Goal: Navigation & Orientation: Find specific page/section

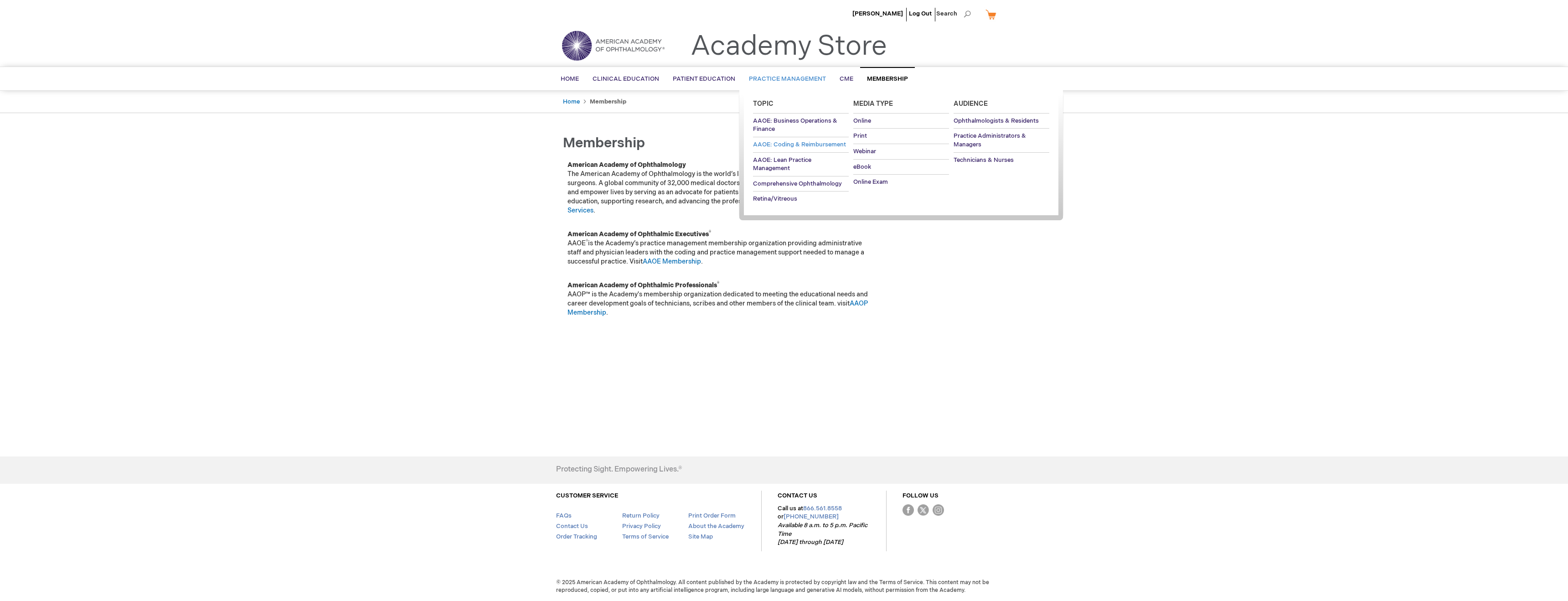
click at [790, 144] on span "AAOE: Coding & Reimbursement" at bounding box center [799, 144] width 93 height 7
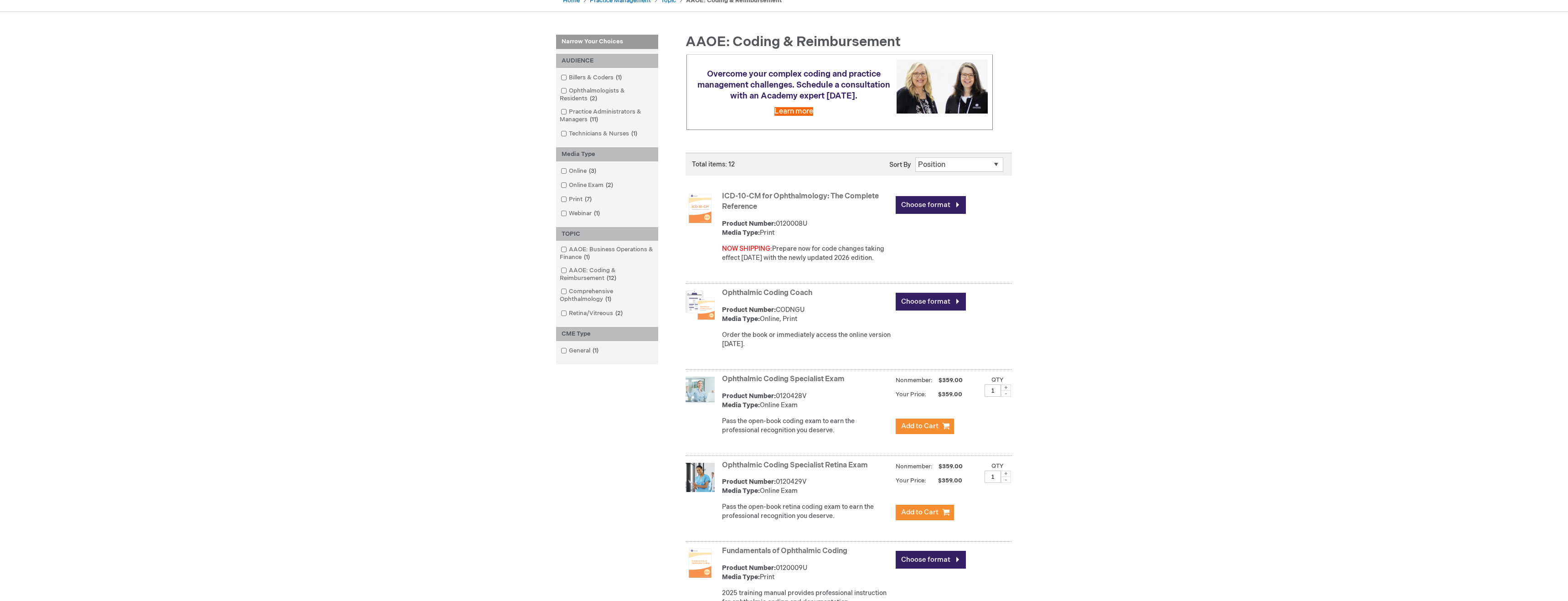
scroll to position [96, 0]
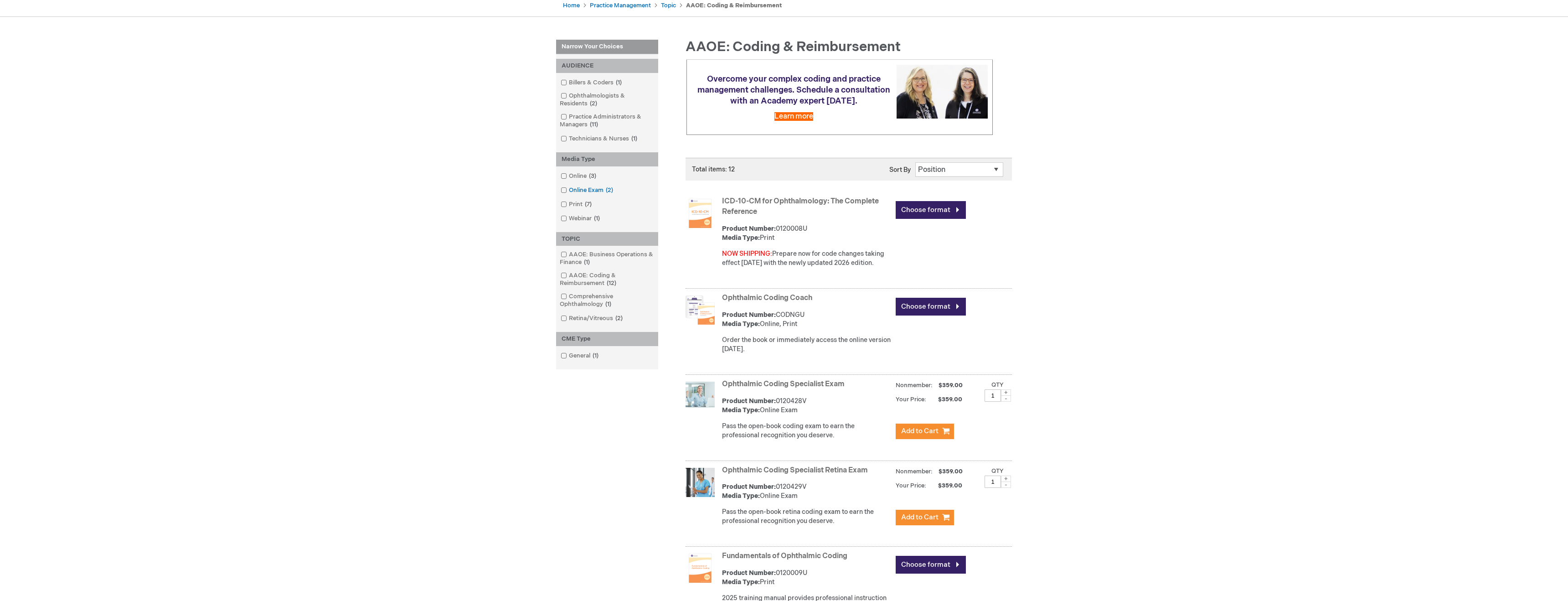
click at [584, 191] on link "Online Exam 2 items" at bounding box center [587, 191] width 58 height 9
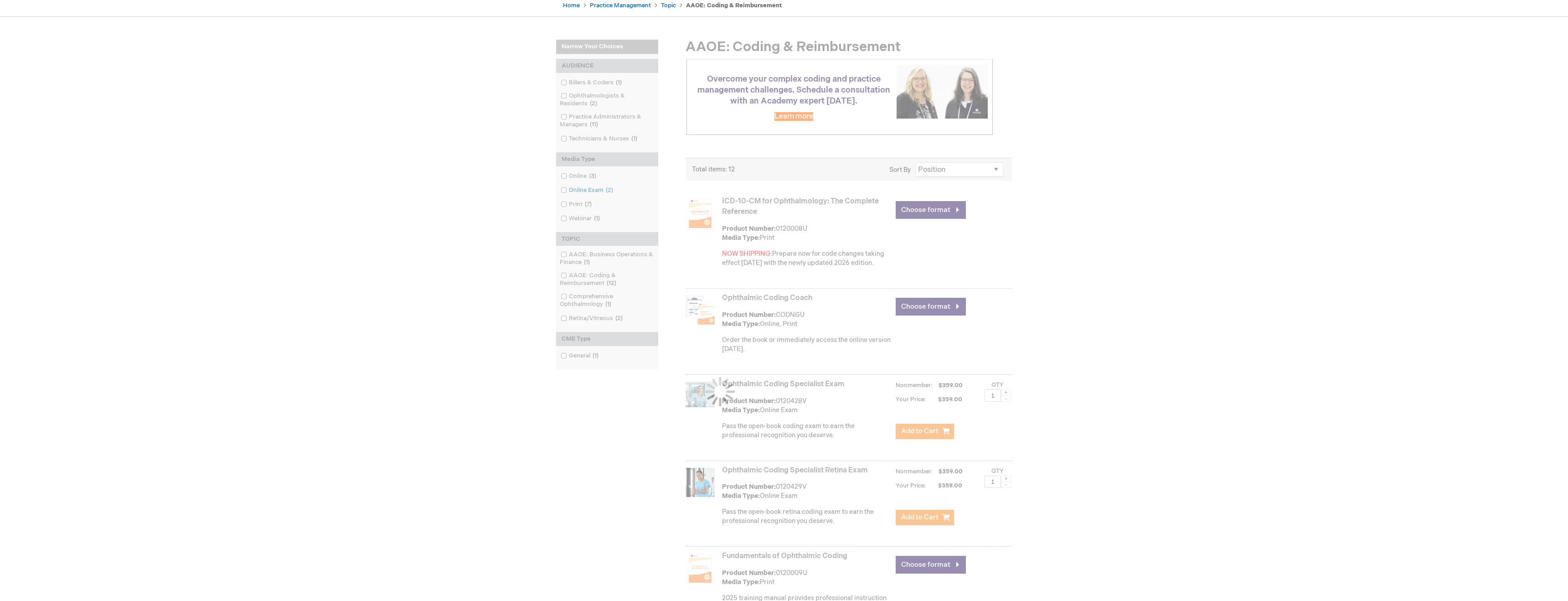
scroll to position [18, 0]
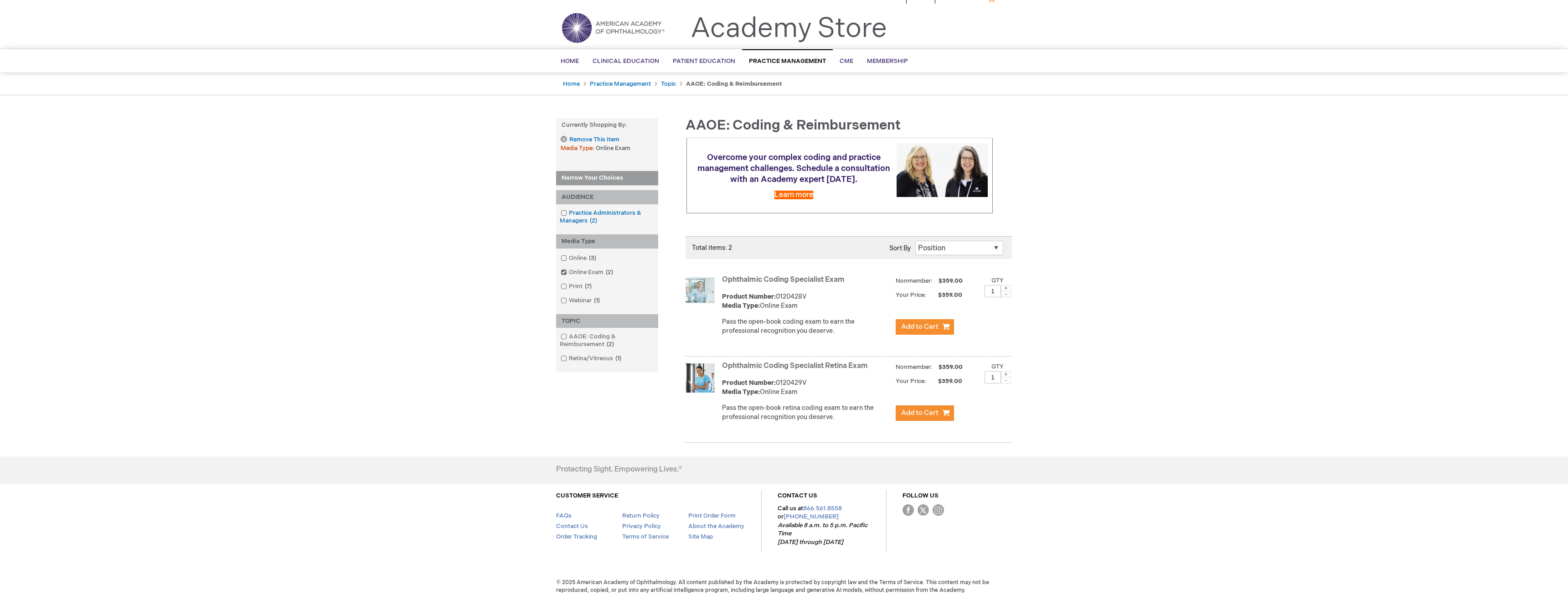
click at [605, 215] on link "Practice Administrators & Managers 2 items" at bounding box center [607, 217] width 97 height 16
click at [878, 63] on span "Membership" at bounding box center [887, 61] width 41 height 7
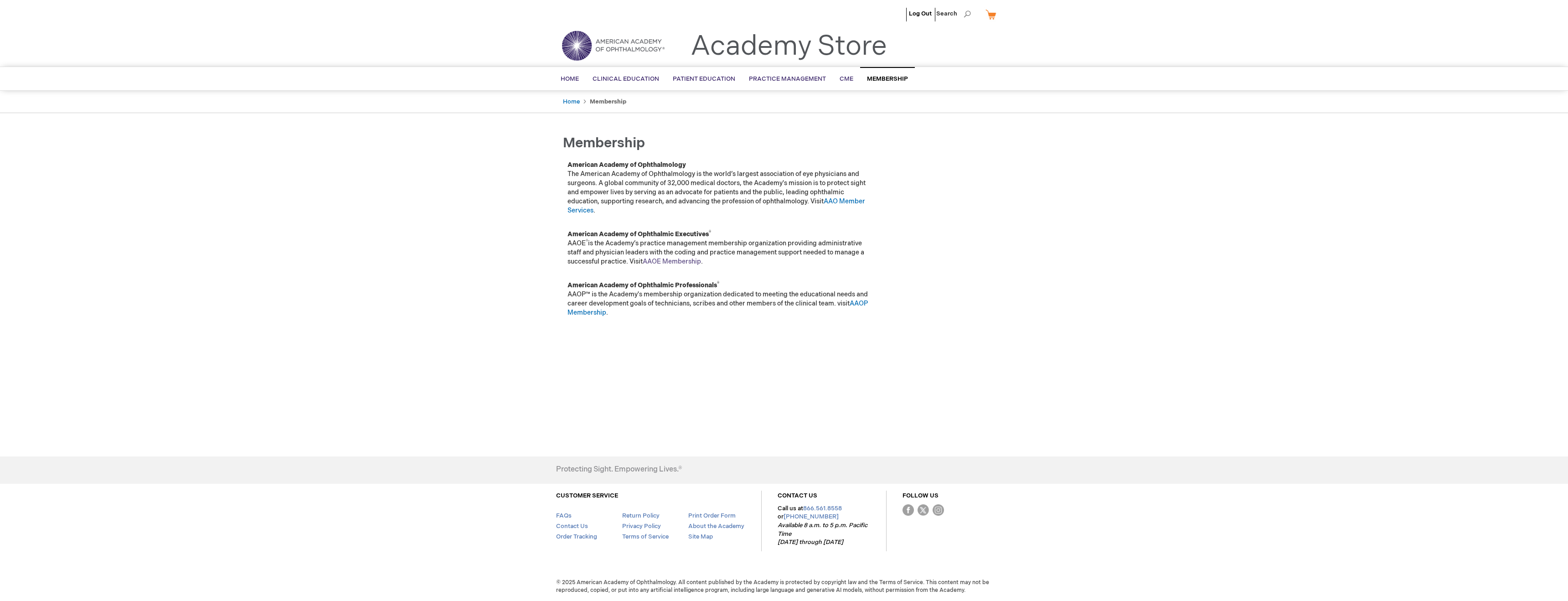
click at [661, 261] on link "AAOE Membership" at bounding box center [672, 261] width 58 height 8
